Goal: Information Seeking & Learning: Get advice/opinions

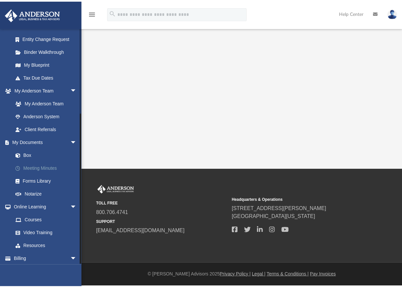
scroll to position [130, 0]
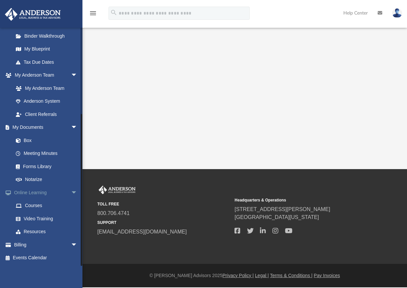
click at [43, 193] on link "Online Learning arrow_drop_down" at bounding box center [46, 192] width 83 height 13
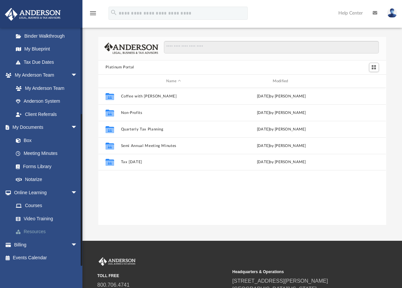
scroll to position [145, 283]
click at [32, 141] on link "Box" at bounding box center [48, 140] width 78 height 13
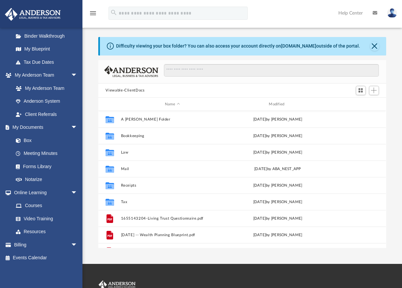
scroll to position [145, 283]
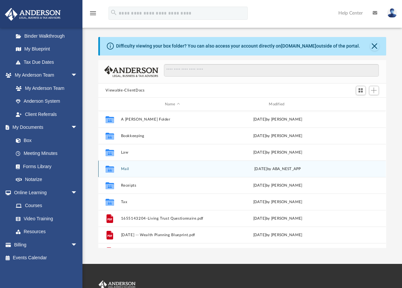
click at [150, 165] on div "Collaborated Folder Mail Mon Jun 2 2025 by ABA_NEST_APP" at bounding box center [242, 168] width 288 height 16
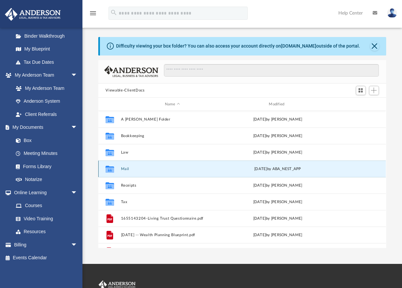
click at [118, 170] on div "Collaborated Folder Mail Mon Jun 2 2025 by ABA_NEST_APP" at bounding box center [242, 168] width 288 height 16
click at [120, 169] on div "Collaborated Folder Mail Mon Jun 2 2025 by ABA_NEST_APP" at bounding box center [242, 168] width 288 height 16
click at [112, 169] on icon "grid" at bounding box center [110, 169] width 9 height 5
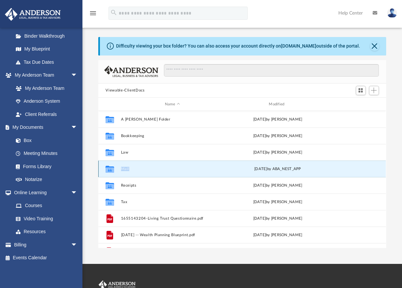
drag, startPoint x: 112, startPoint y: 169, endPoint x: 130, endPoint y: 169, distance: 18.1
click at [130, 168] on button "Mail" at bounding box center [172, 169] width 103 height 4
click at [130, 169] on button "Mail" at bounding box center [172, 169] width 103 height 4
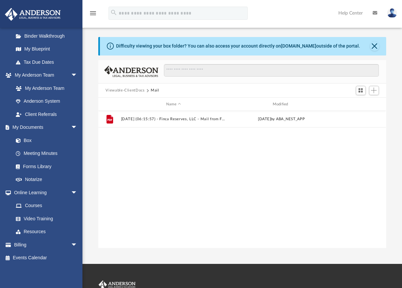
click at [327, 176] on div "File 2025.06.02 (06:15:57) - Finca Reserves, LLC - Mail from Fidelity Investmen…" at bounding box center [242, 179] width 288 height 137
click at [376, 46] on button "Close" at bounding box center [374, 46] width 9 height 9
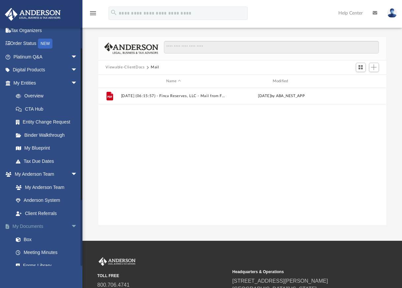
scroll to position [0, 0]
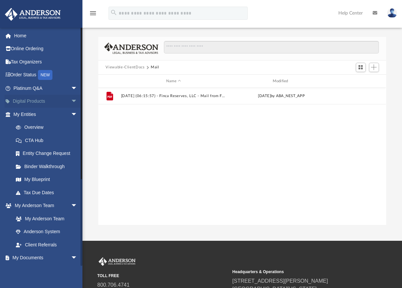
click at [59, 102] on link "Digital Products arrow_drop_down" at bounding box center [46, 101] width 83 height 13
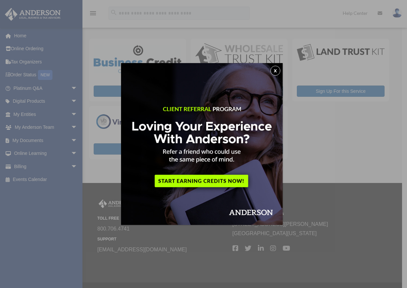
click at [276, 70] on button "x" at bounding box center [275, 71] width 10 height 10
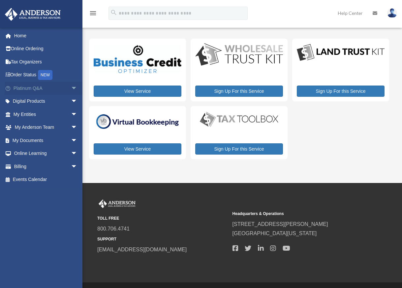
click at [71, 87] on span "arrow_drop_down" at bounding box center [77, 88] width 13 height 14
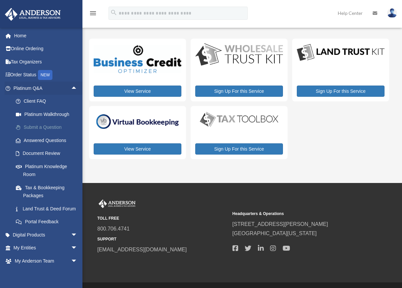
click at [52, 126] on link "Submit a Question" at bounding box center [48, 127] width 78 height 13
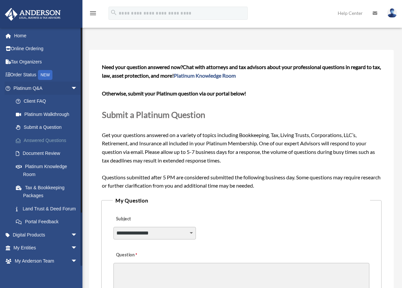
click at [55, 141] on link "Answered Questions" at bounding box center [48, 140] width 78 height 13
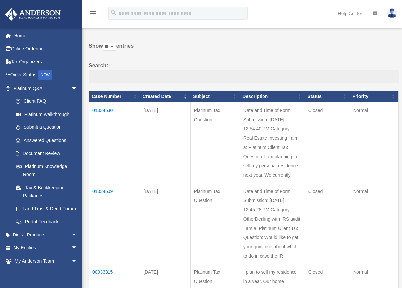
scroll to position [33, 0]
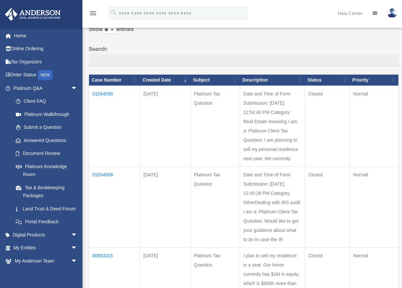
click at [106, 95] on td "01034530" at bounding box center [114, 125] width 51 height 81
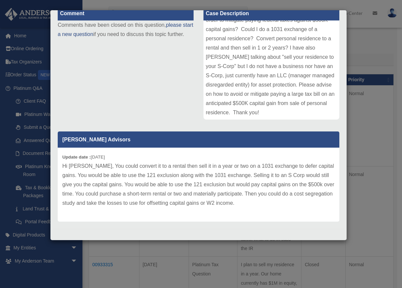
scroll to position [86, 0]
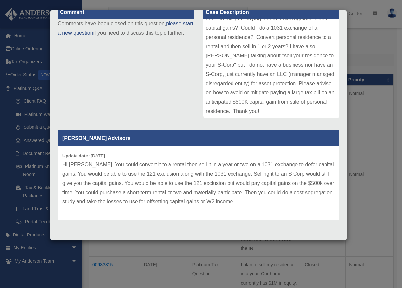
click at [244, 184] on p "Hi Alejandro, You could convert it to a rental then sell it in a year or two on…" at bounding box center [198, 183] width 272 height 46
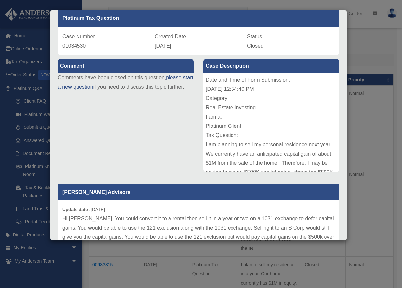
scroll to position [0, 0]
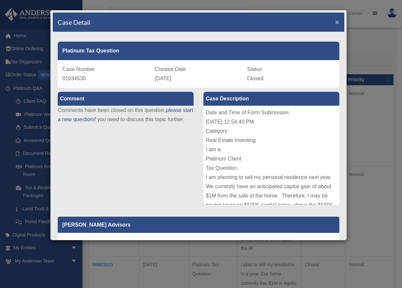
click at [335, 23] on span "×" at bounding box center [337, 22] width 4 height 8
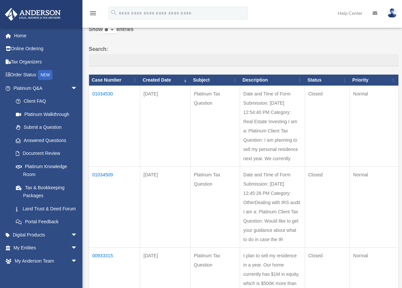
click at [100, 175] on td "01034509" at bounding box center [114, 206] width 51 height 81
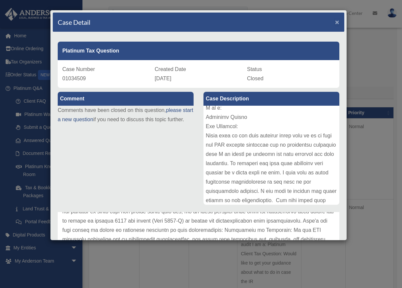
click at [335, 21] on span "×" at bounding box center [337, 22] width 4 height 8
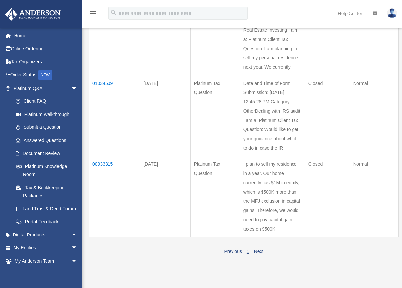
scroll to position [132, 0]
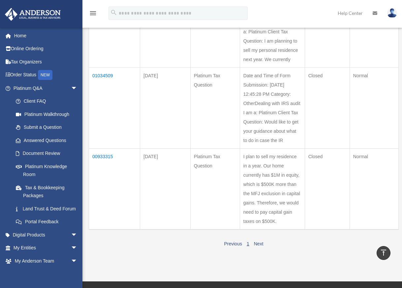
click at [95, 156] on td "00933315" at bounding box center [114, 188] width 51 height 81
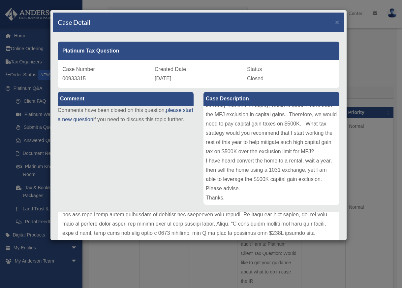
scroll to position [0, 0]
click at [335, 22] on span "×" at bounding box center [337, 22] width 4 height 8
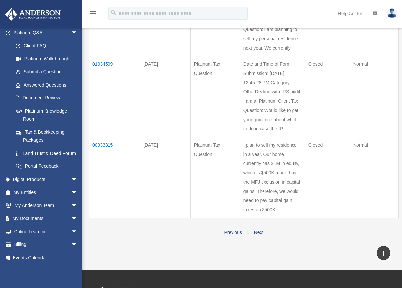
scroll to position [132, 0]
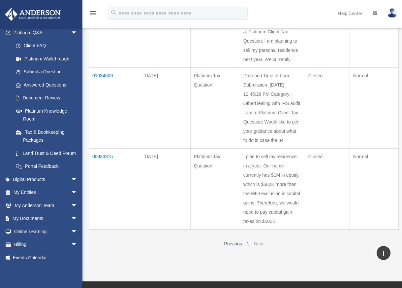
click at [256, 242] on link "Next" at bounding box center [259, 243] width 10 height 5
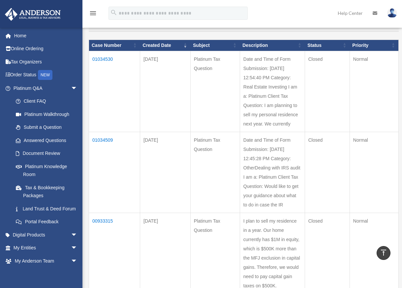
scroll to position [0, 0]
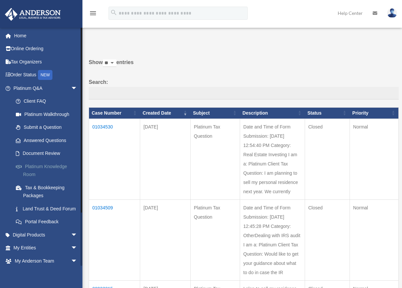
click at [62, 166] on link "Platinum Knowledge Room" at bounding box center [48, 170] width 78 height 21
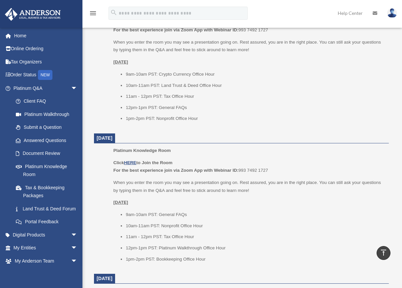
scroll to position [561, 0]
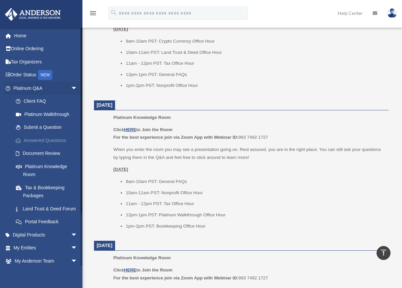
click at [53, 139] on link "Answered Questions" at bounding box center [48, 140] width 78 height 13
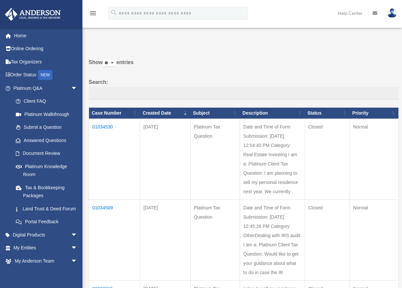
click at [107, 128] on td "01034530" at bounding box center [114, 158] width 51 height 81
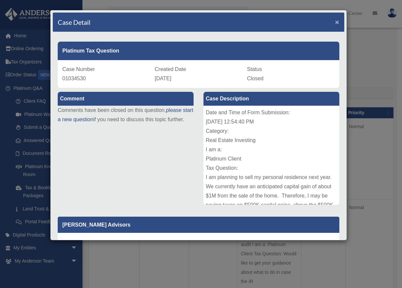
click at [335, 22] on span "×" at bounding box center [337, 22] width 4 height 8
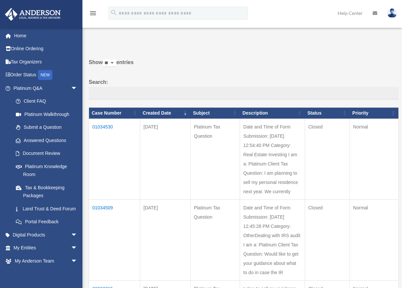
click at [98, 208] on td "01034509" at bounding box center [114, 239] width 51 height 81
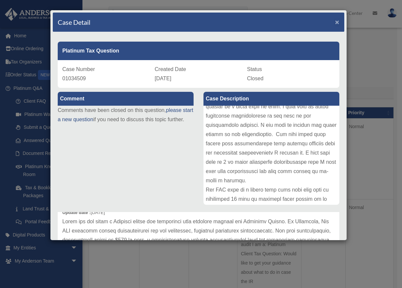
click at [335, 21] on span "×" at bounding box center [337, 22] width 4 height 8
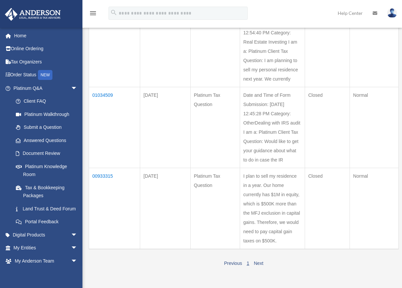
scroll to position [132, 0]
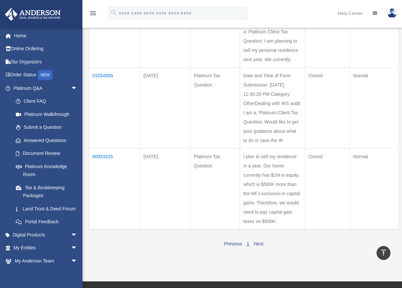
click at [108, 157] on td "00933315" at bounding box center [114, 188] width 51 height 81
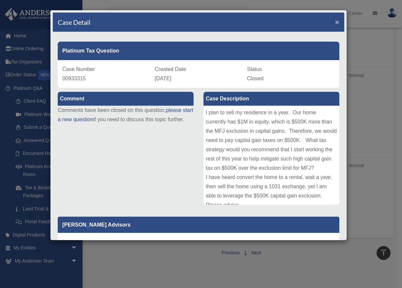
click at [335, 23] on span "×" at bounding box center [337, 22] width 4 height 8
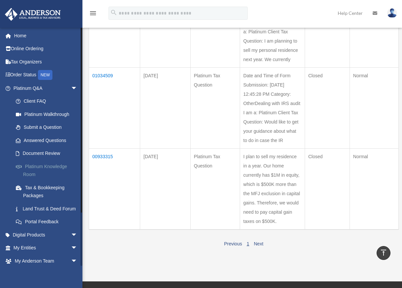
click at [47, 168] on link "Platinum Knowledge Room" at bounding box center [48, 170] width 78 height 21
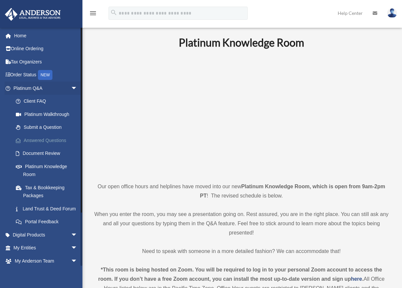
click at [53, 141] on link "Answered Questions" at bounding box center [48, 140] width 78 height 13
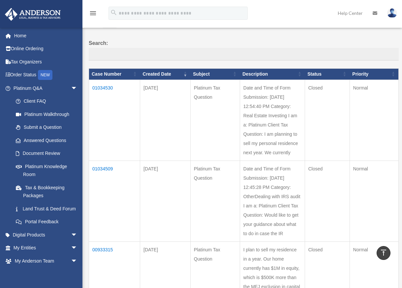
scroll to position [33, 0]
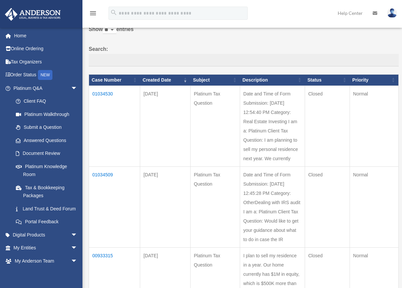
click at [103, 91] on td "01034530" at bounding box center [114, 125] width 51 height 81
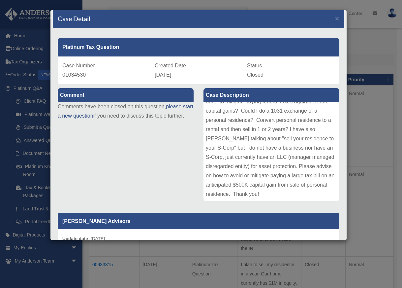
scroll to position [0, 0]
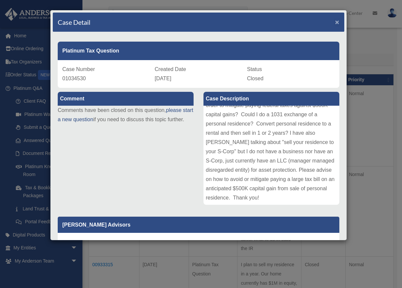
click at [335, 24] on span "×" at bounding box center [337, 22] width 4 height 8
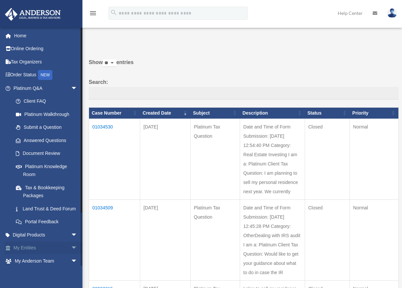
click at [34, 254] on link "My Entities arrow_drop_down" at bounding box center [46, 247] width 83 height 13
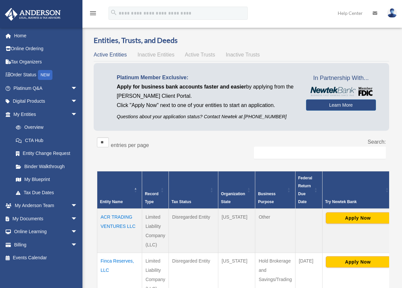
click at [393, 10] on img at bounding box center [392, 13] width 10 height 10
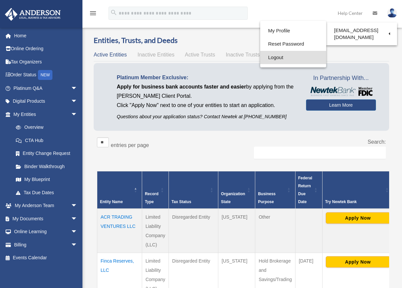
click at [271, 59] on link "Logout" at bounding box center [293, 58] width 66 height 14
